Goal: Information Seeking & Learning: Learn about a topic

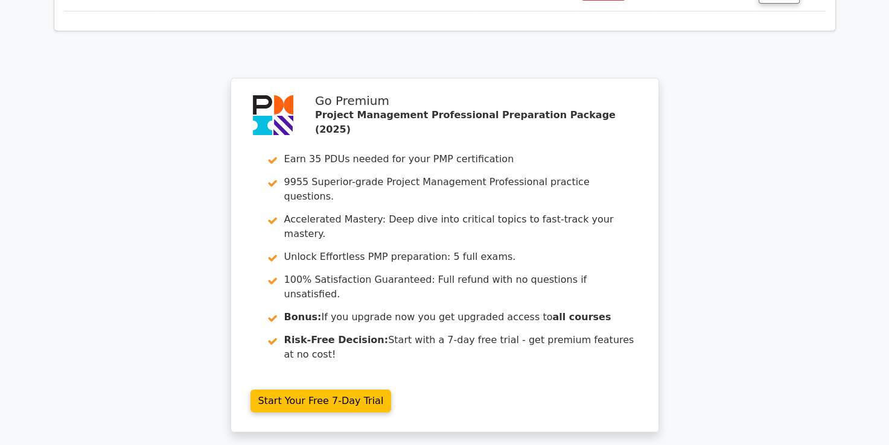
scroll to position [9013, 0]
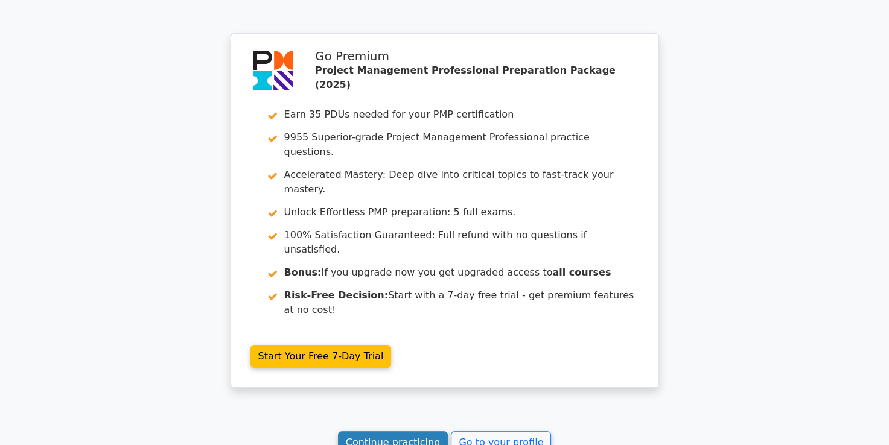
click at [385, 431] on link "Continue practicing" at bounding box center [393, 442] width 110 height 23
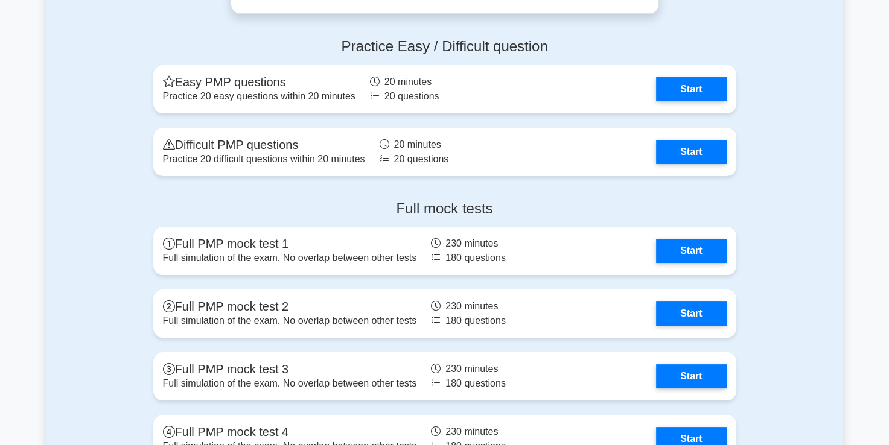
scroll to position [4588, 0]
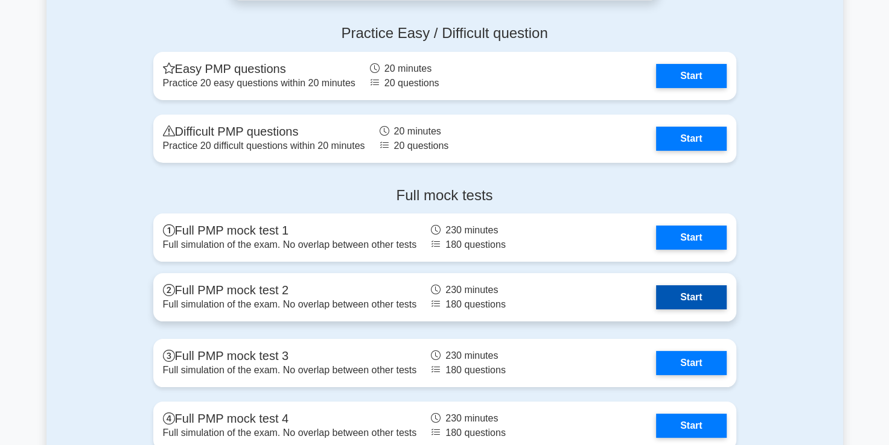
click at [684, 287] on link "Start" at bounding box center [691, 297] width 70 height 24
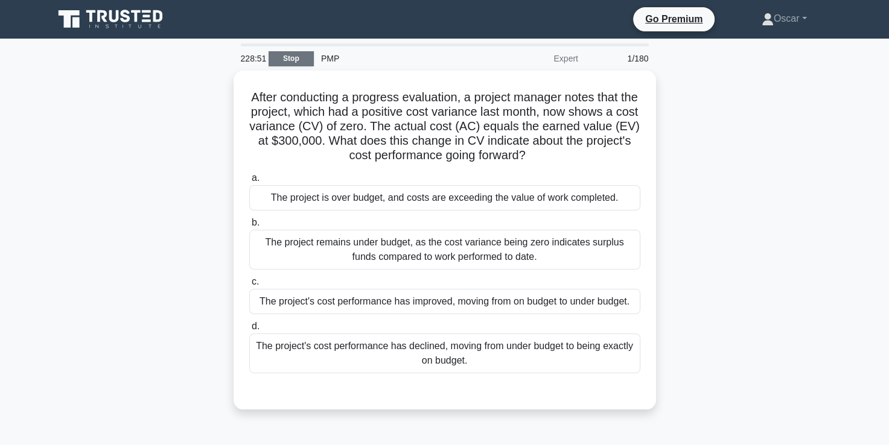
click at [287, 60] on link "Stop" at bounding box center [290, 58] width 45 height 15
